Goal: Transaction & Acquisition: Purchase product/service

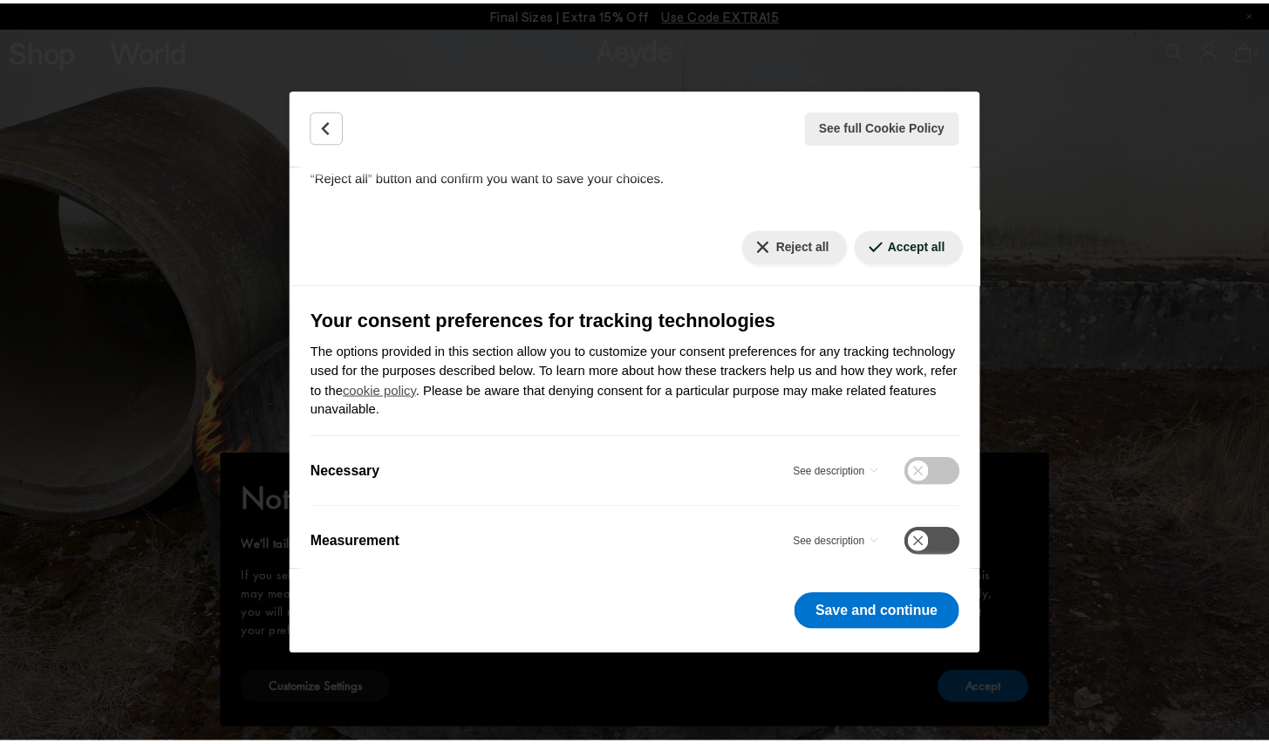
scroll to position [170, 0]
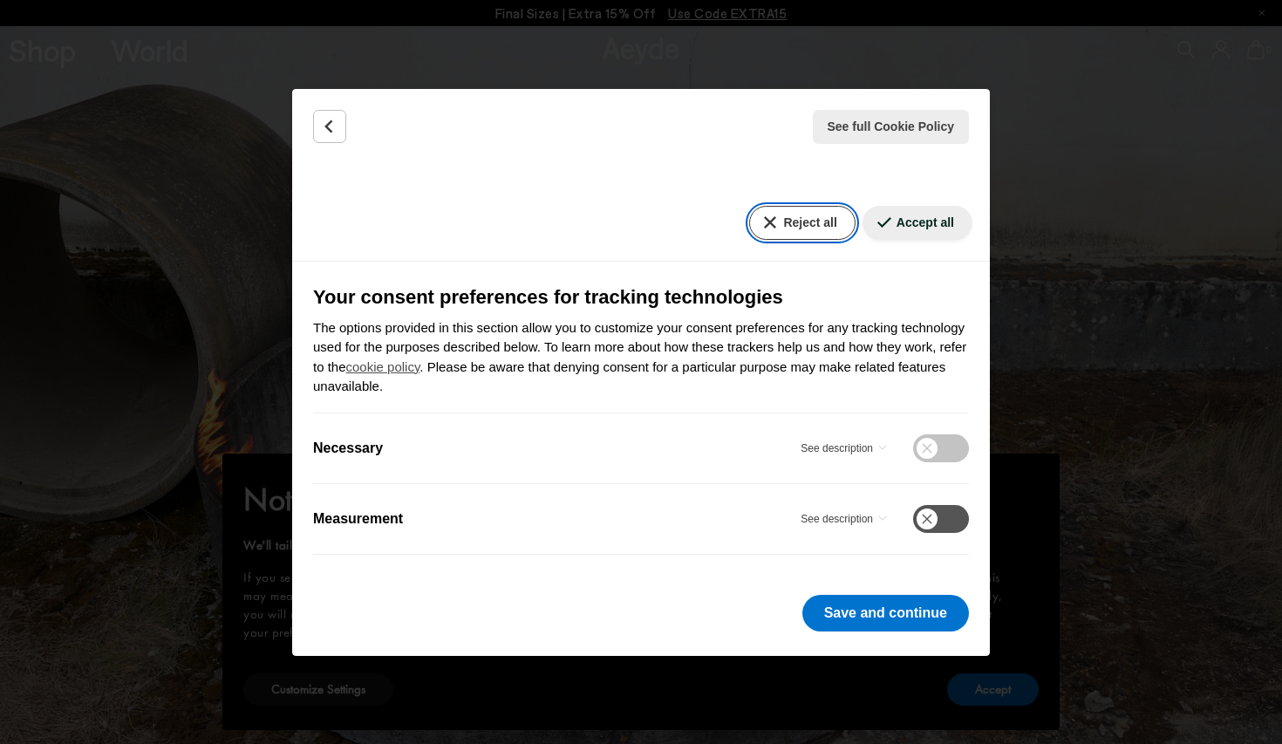
click at [769, 232] on button "Reject all" at bounding box center [801, 223] width 105 height 34
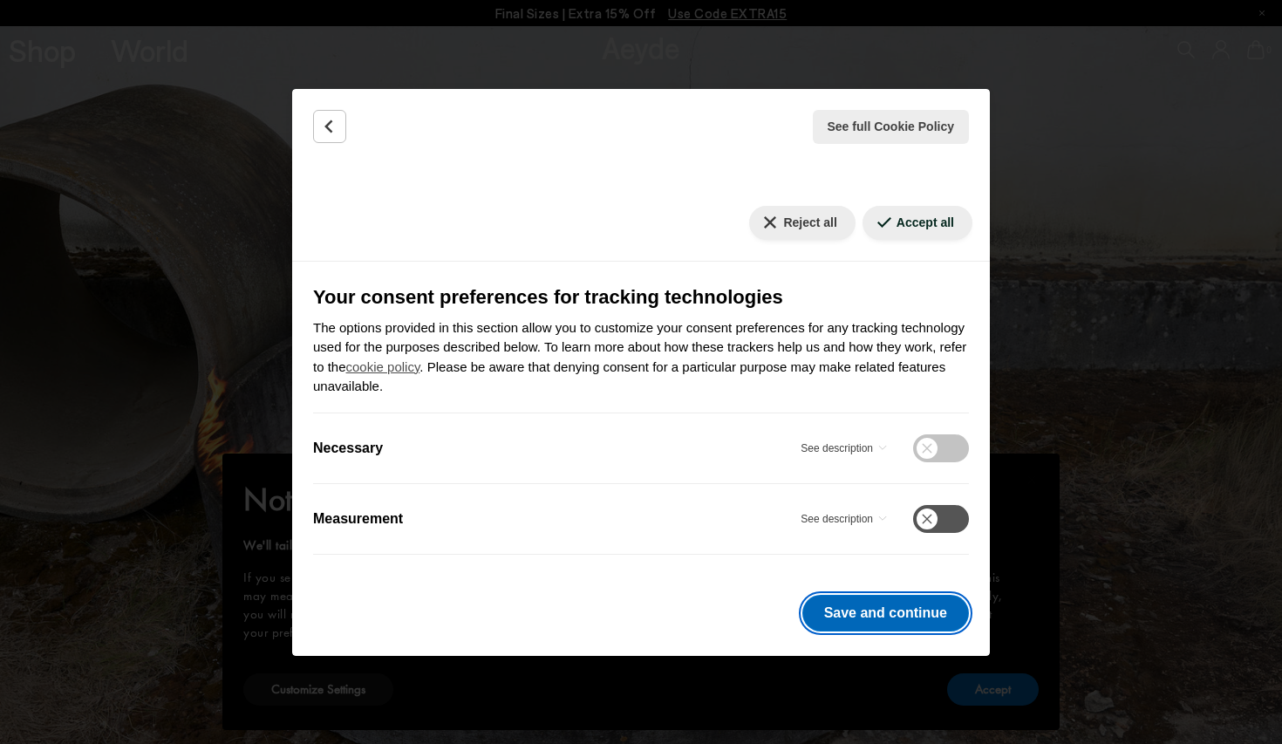
click at [857, 621] on button "Save and continue" at bounding box center [885, 613] width 167 height 37
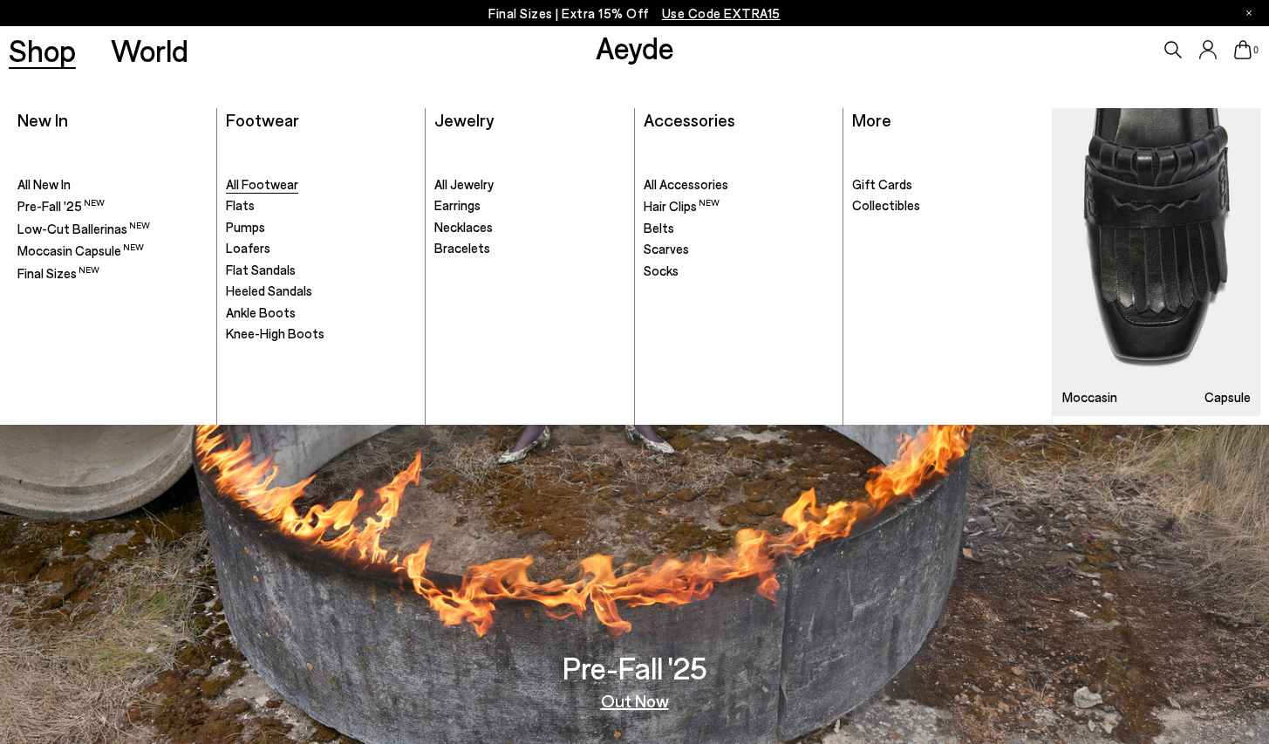
click at [276, 184] on span "All Footwear" at bounding box center [262, 184] width 72 height 16
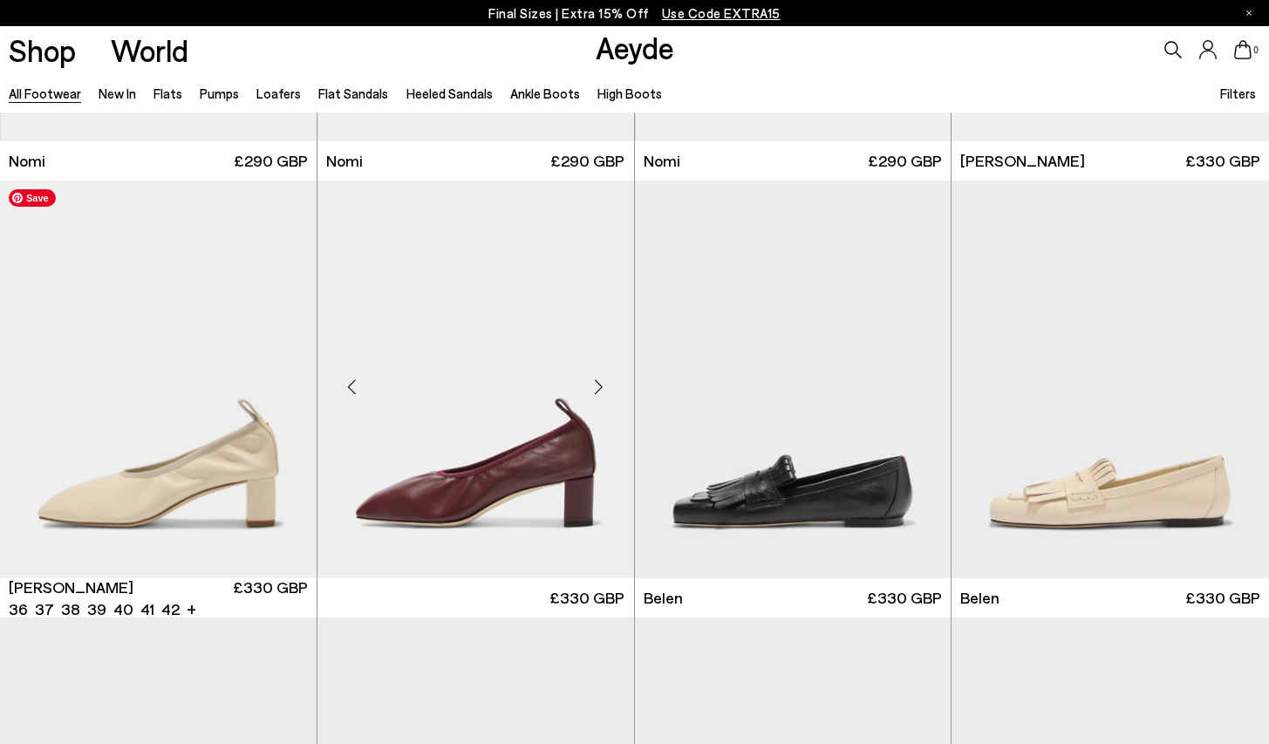
scroll to position [374, 0]
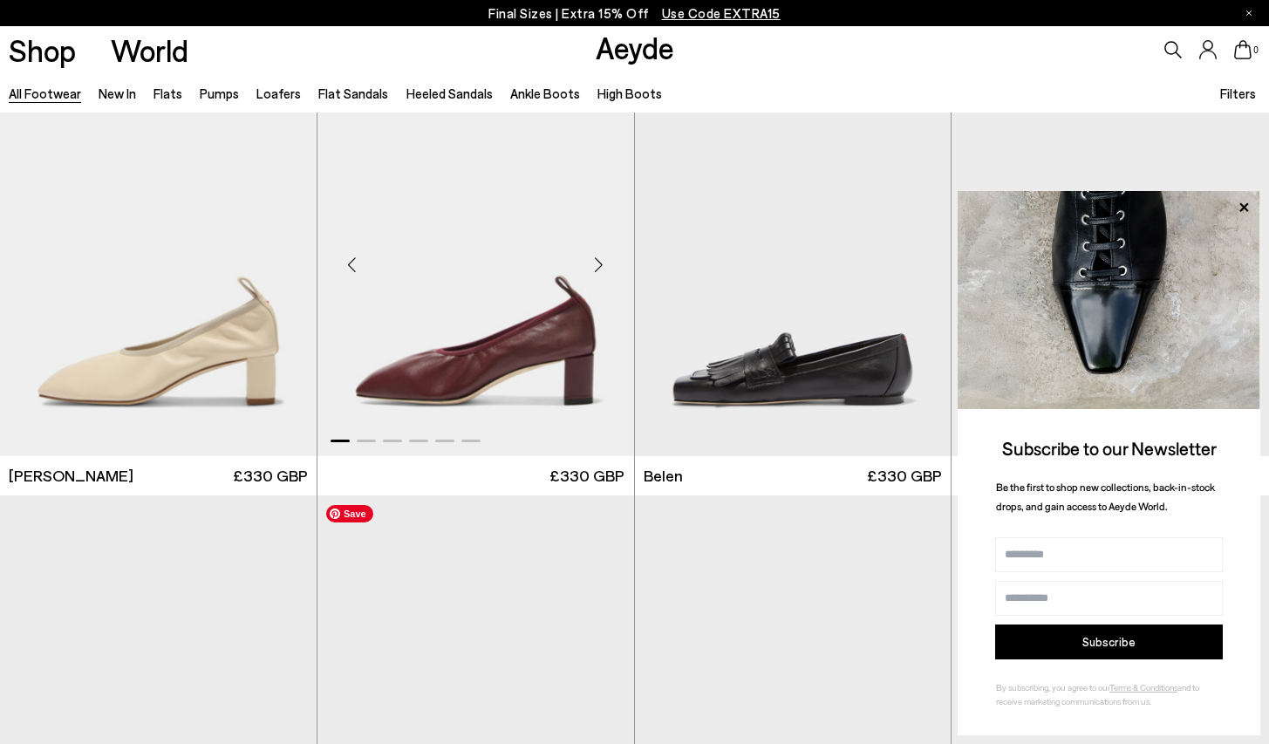
scroll to position [739, 0]
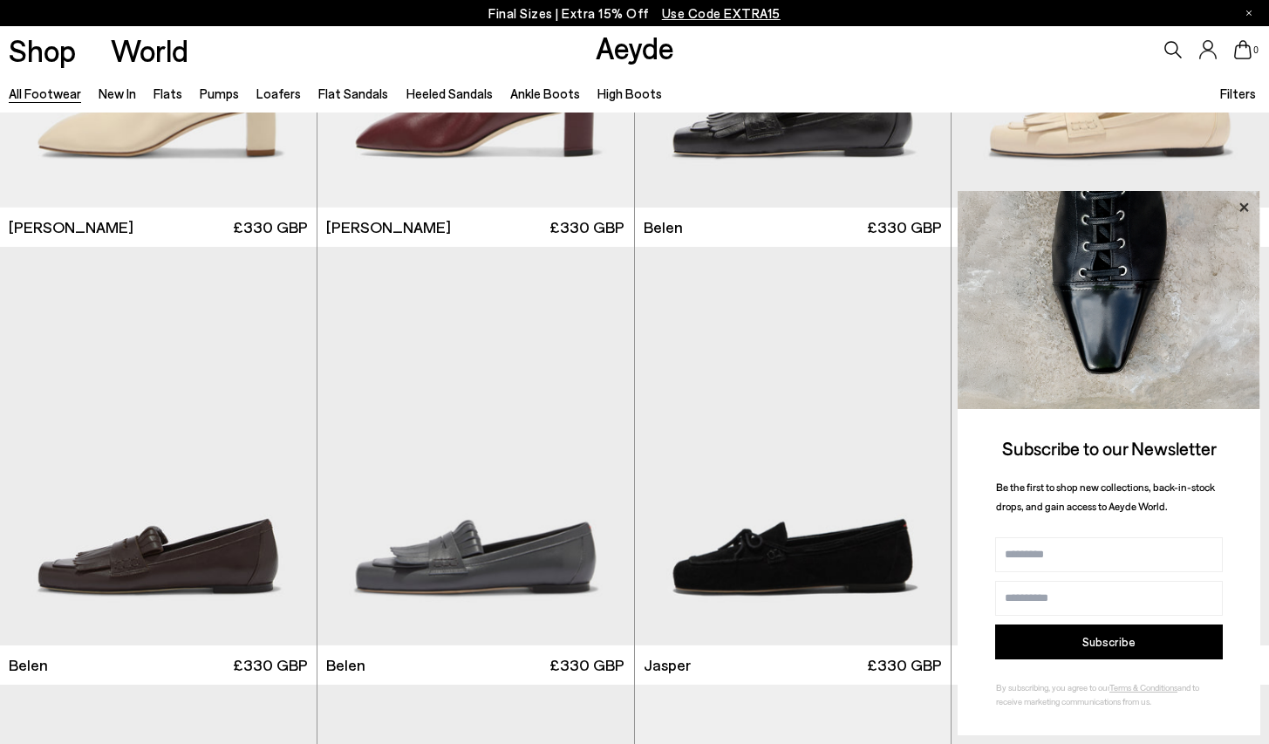
click at [1242, 207] on icon at bounding box center [1243, 206] width 9 height 9
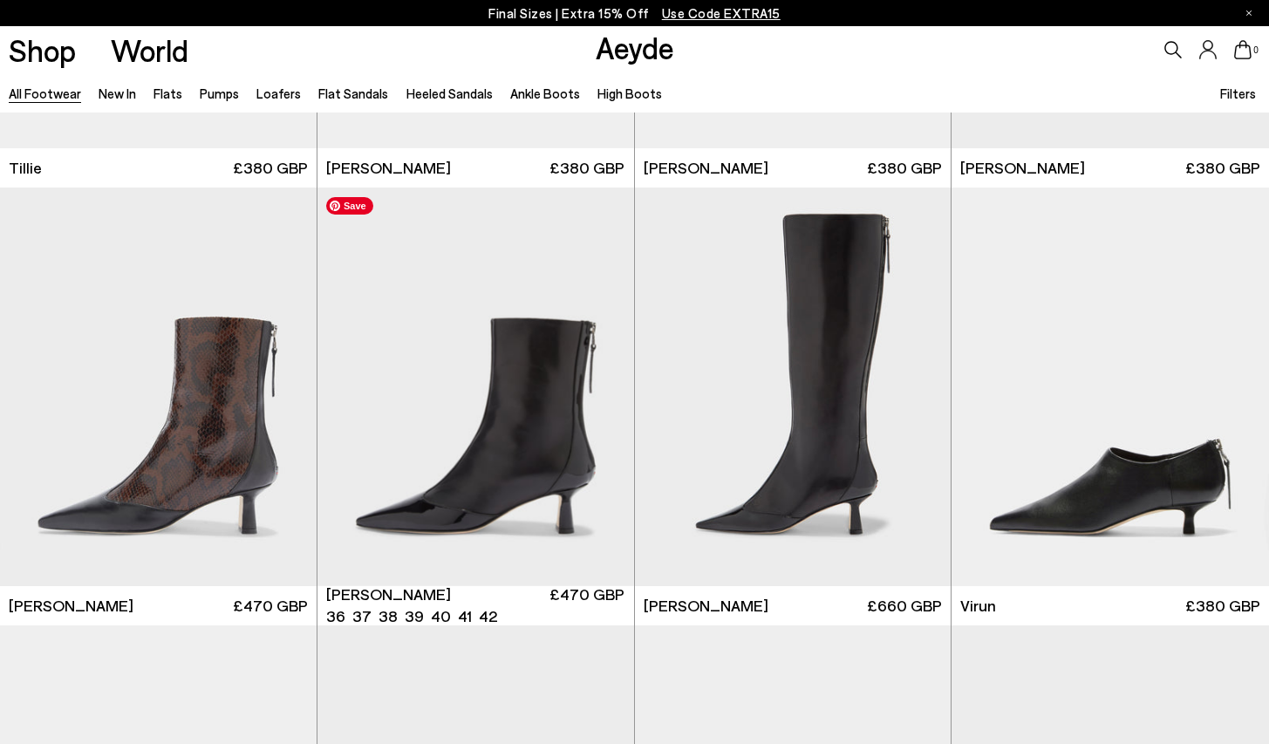
scroll to position [5188, 0]
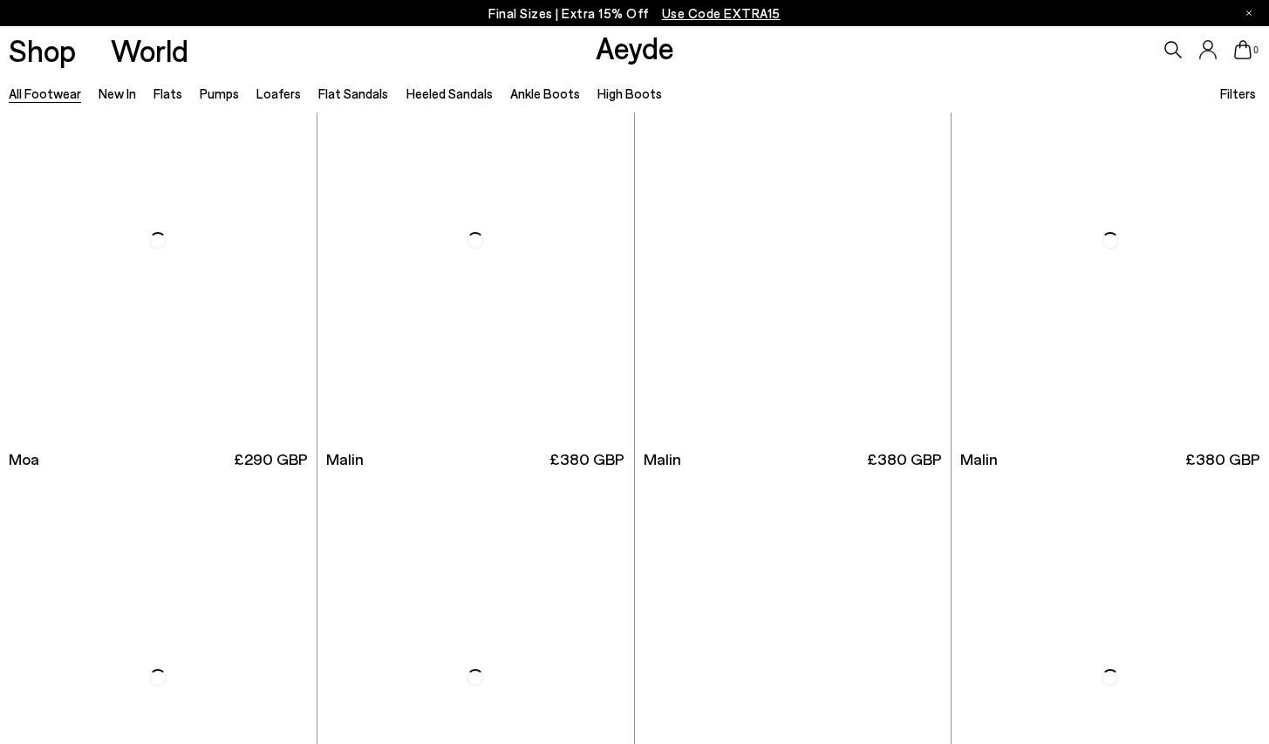
scroll to position [8254, 0]
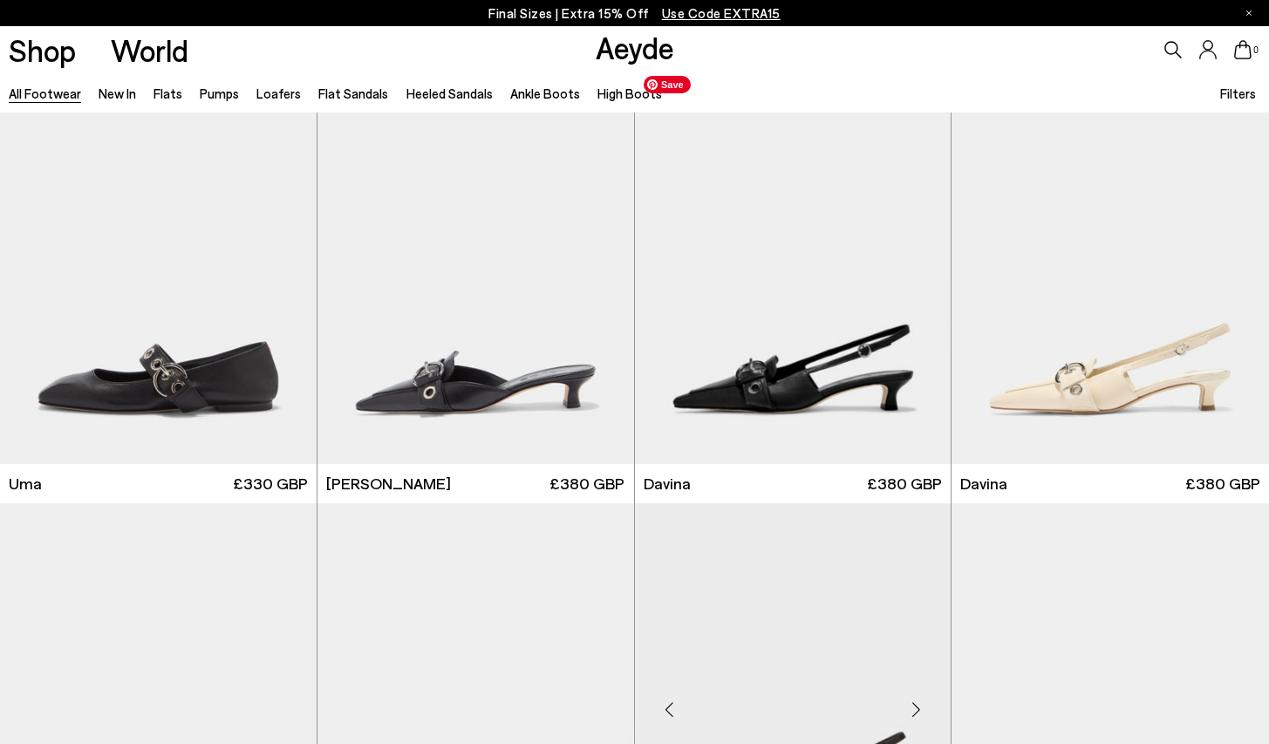
scroll to position [9953, 0]
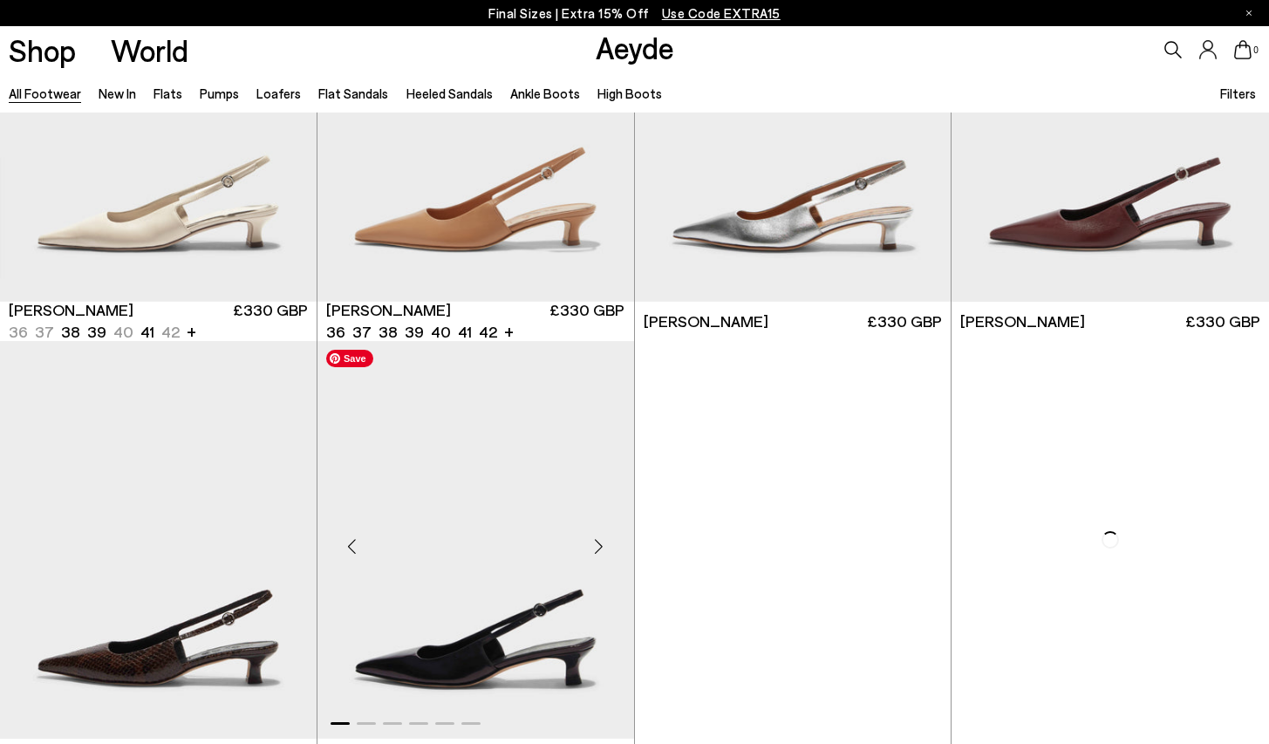
scroll to position [11554, 0]
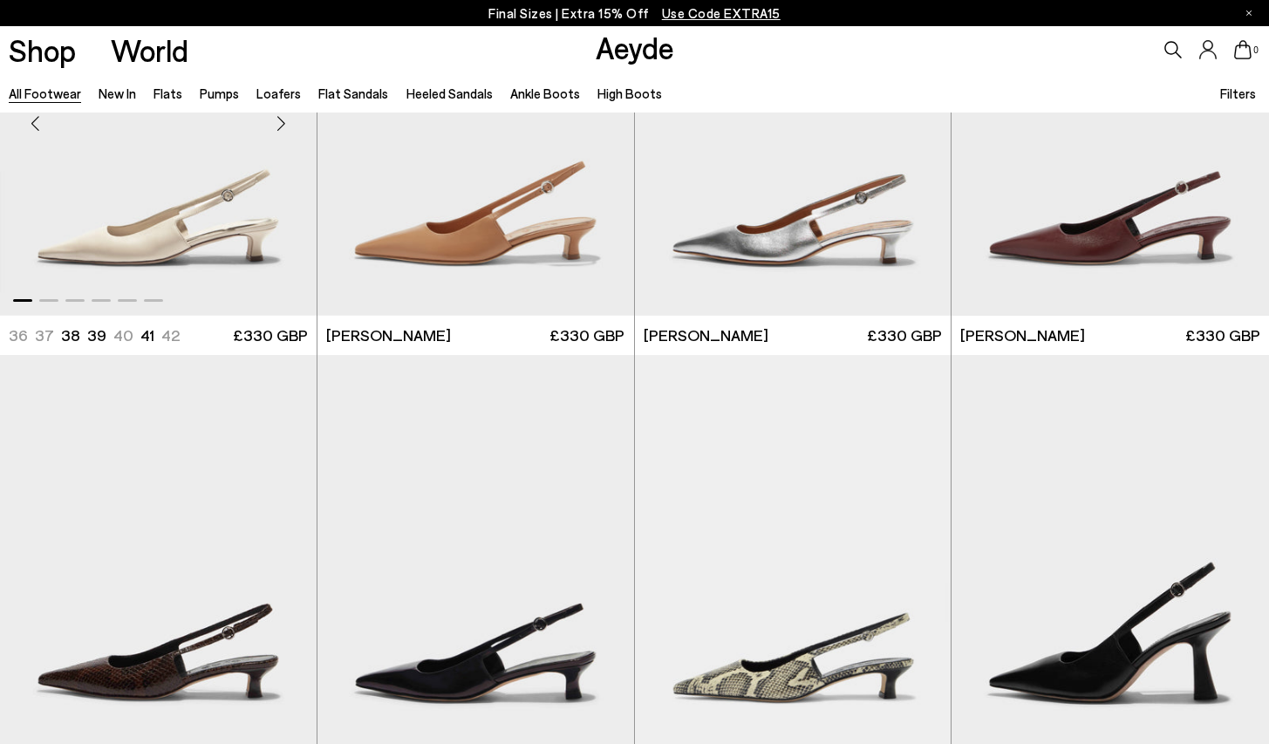
click at [146, 220] on img "1 / 6" at bounding box center [158, 117] width 316 height 398
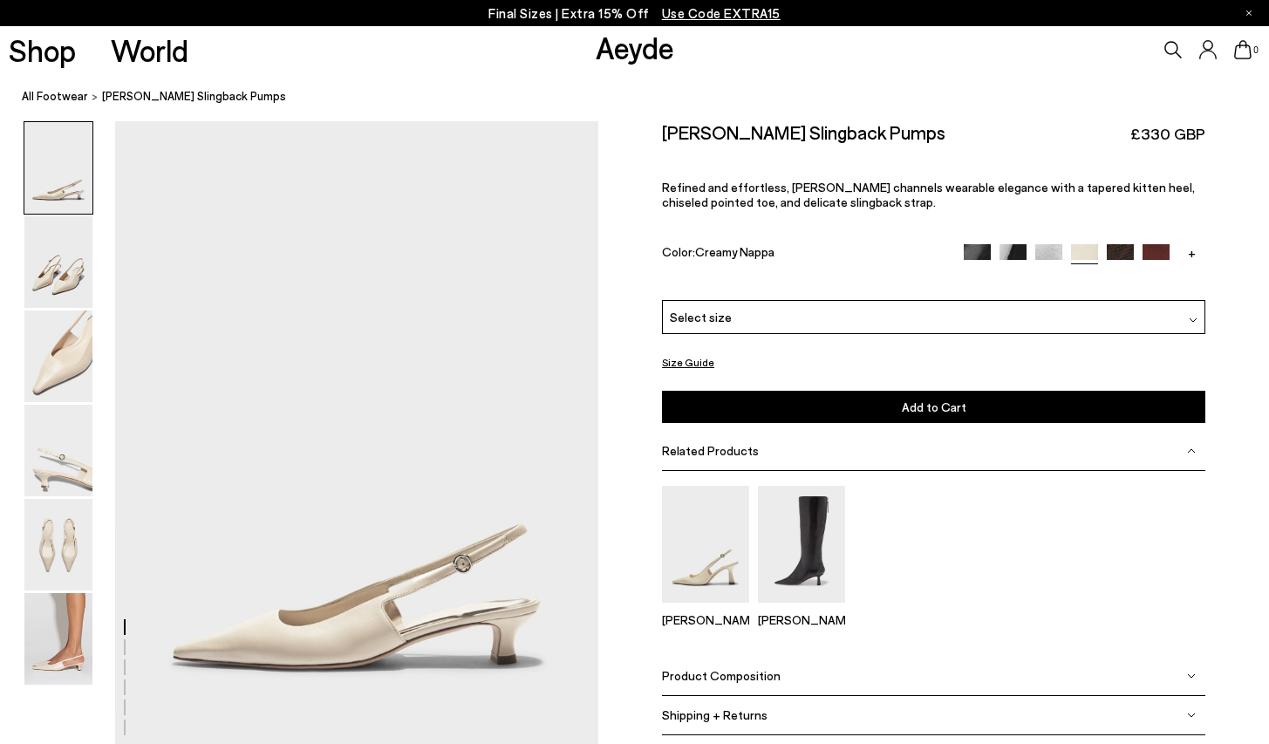
click at [788, 300] on div "Select size" at bounding box center [933, 317] width 543 height 34
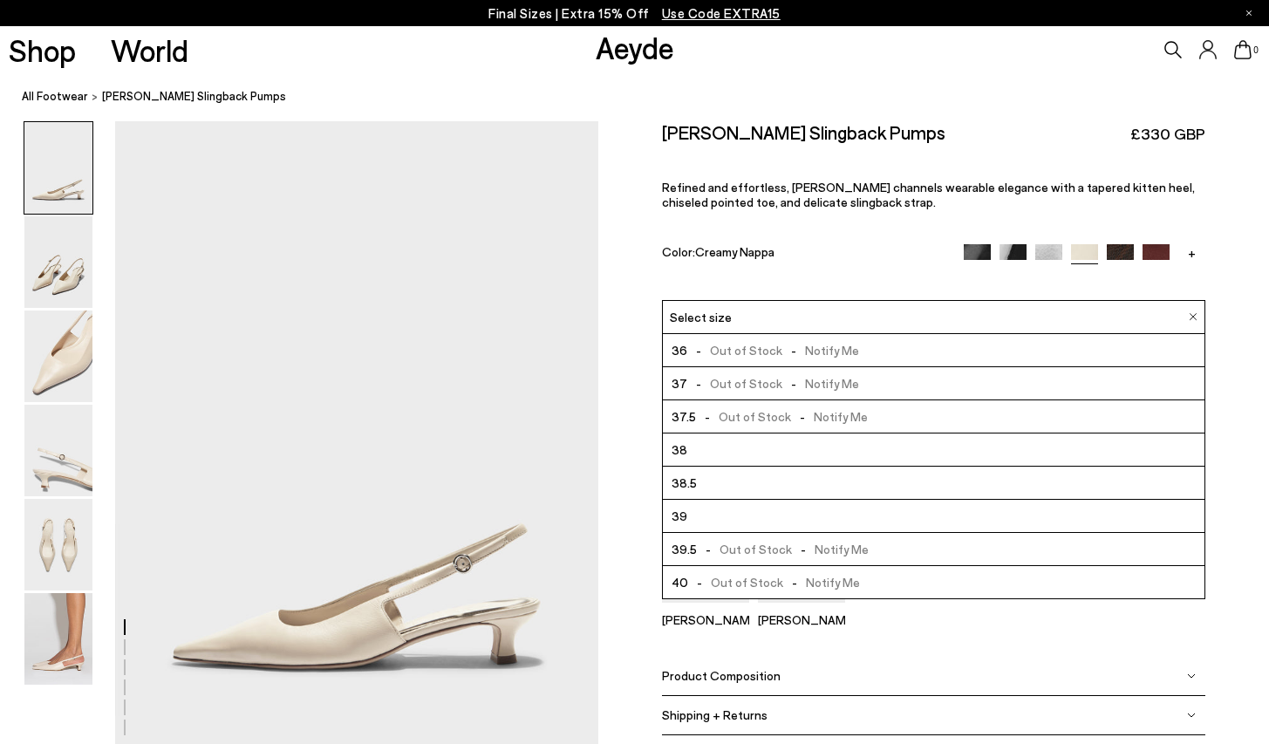
click at [827, 244] on div "Color: Creamy Nappa" at bounding box center [804, 254] width 284 height 20
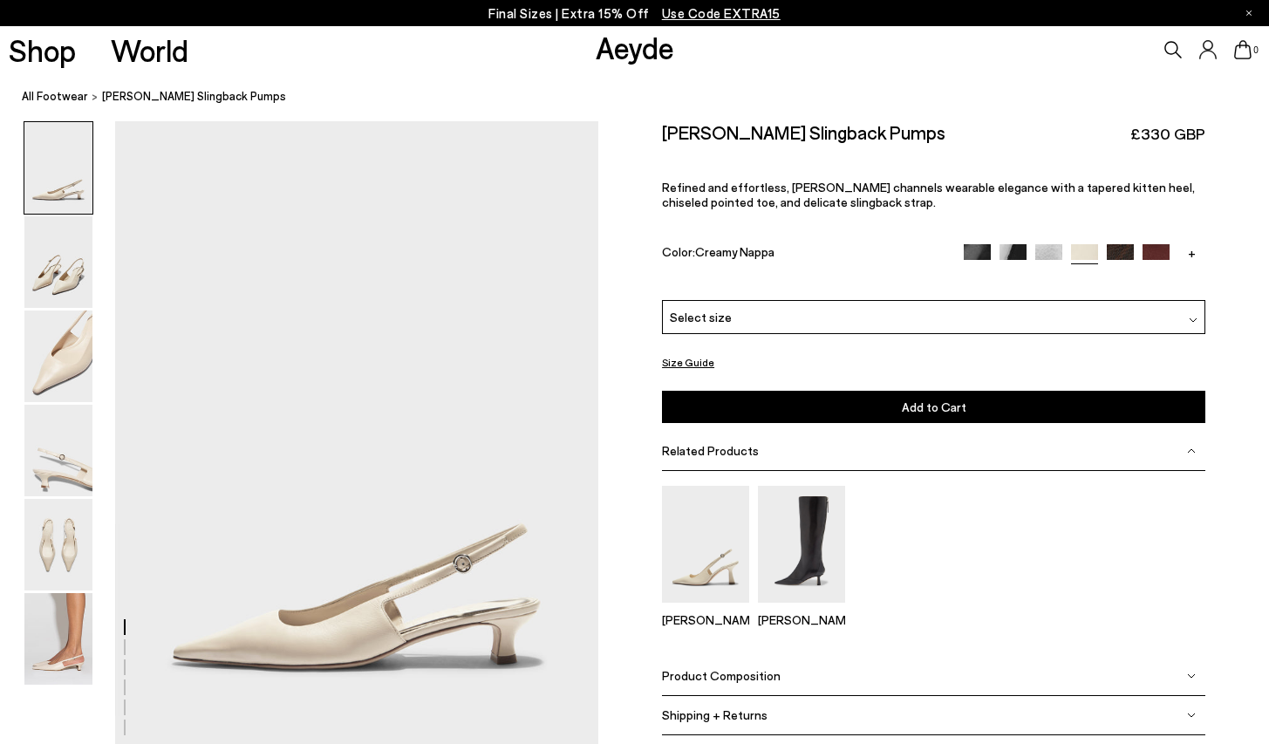
click at [725, 696] on div "Shipping + Returns" at bounding box center [933, 715] width 543 height 39
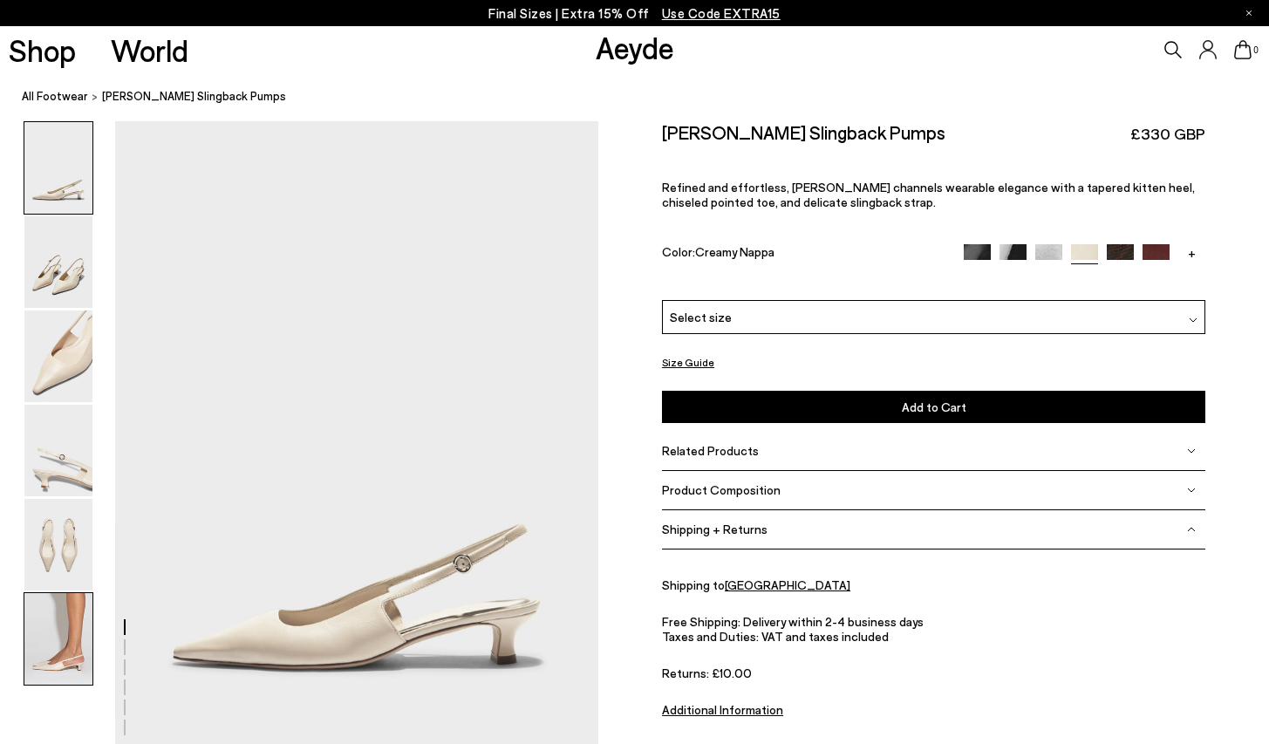
click at [40, 670] on img at bounding box center [58, 639] width 68 height 92
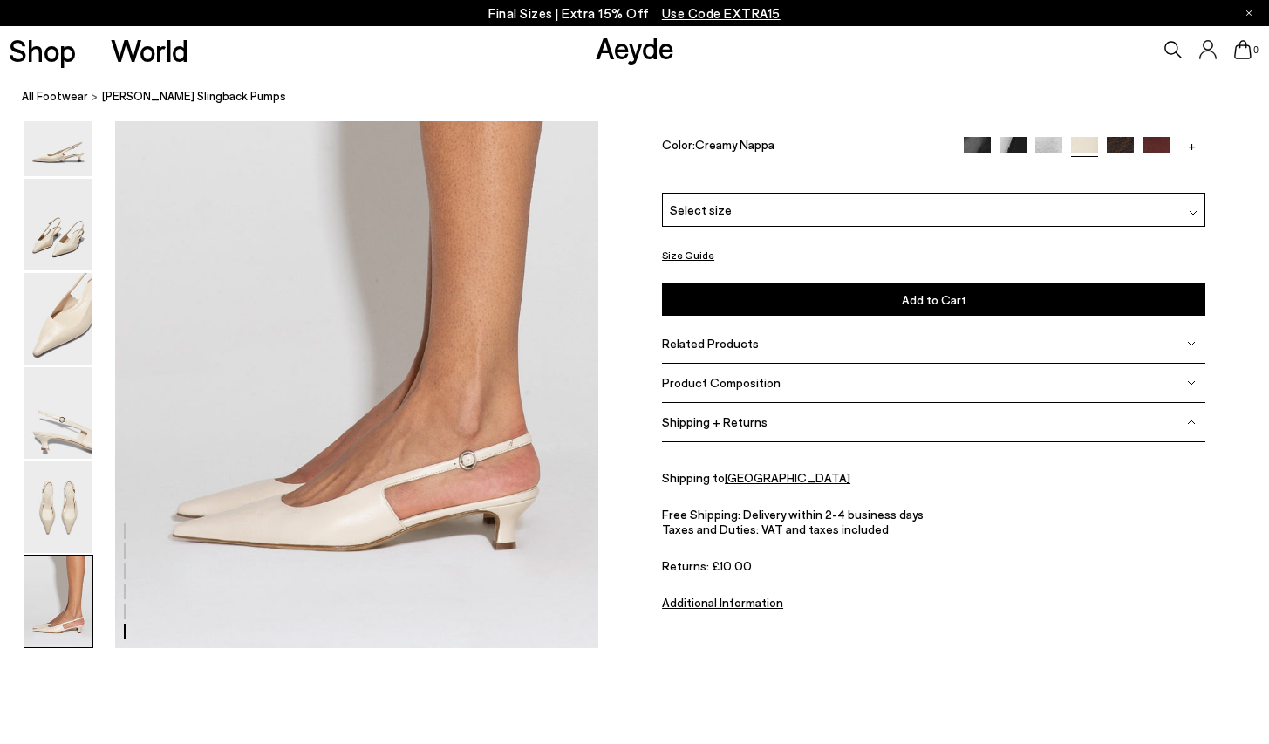
scroll to position [3356, 0]
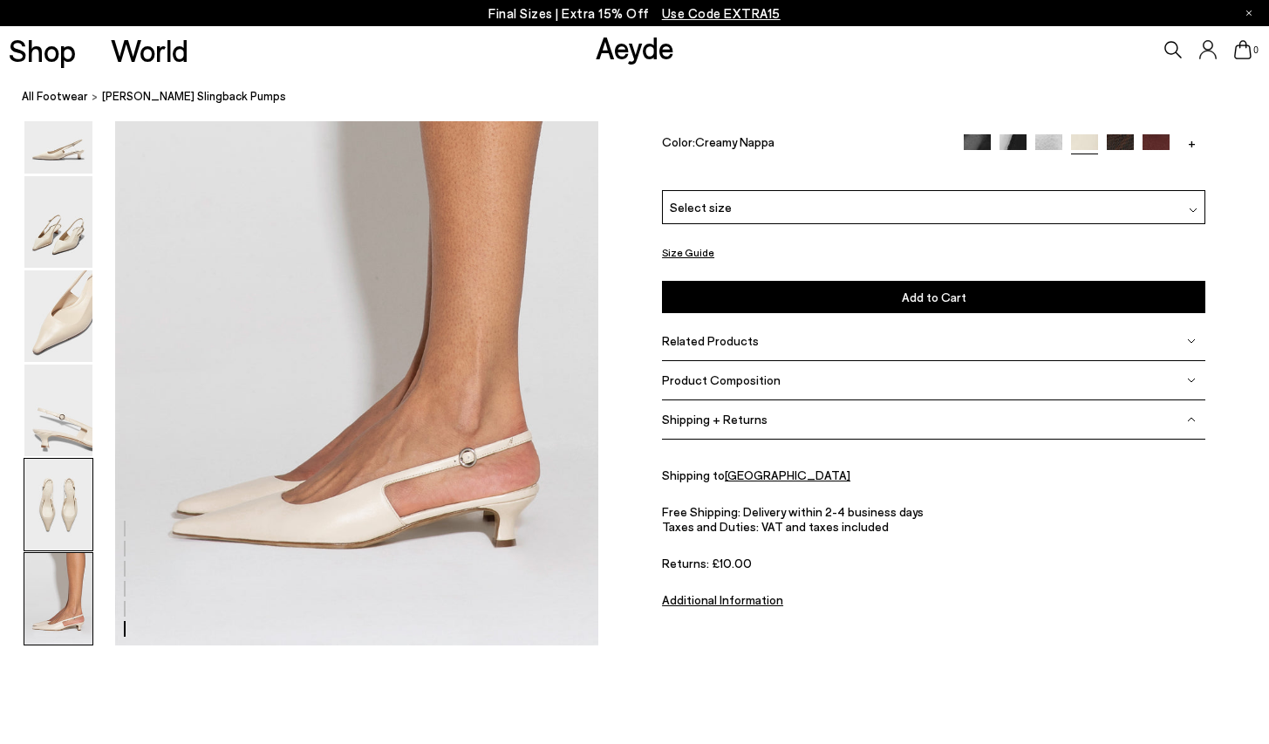
click at [51, 487] on img at bounding box center [58, 505] width 68 height 92
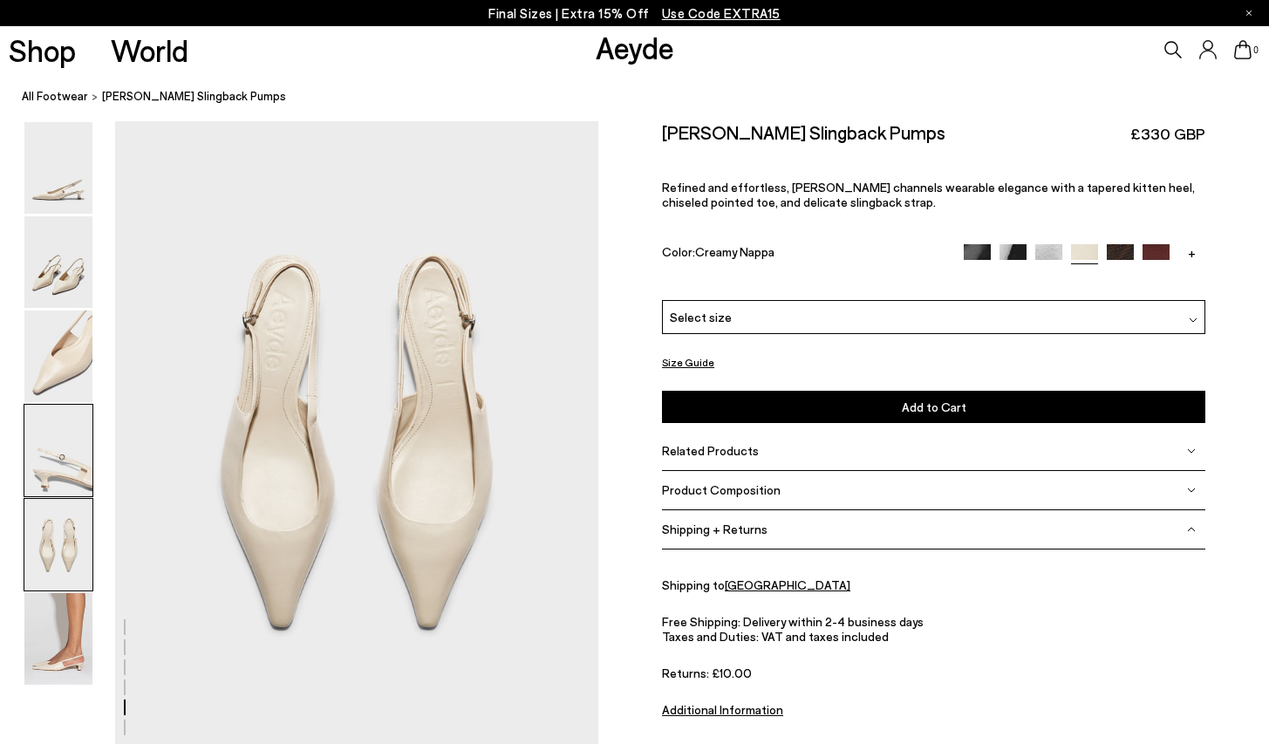
scroll to position [2589, 0]
